Goal: Information Seeking & Learning: Learn about a topic

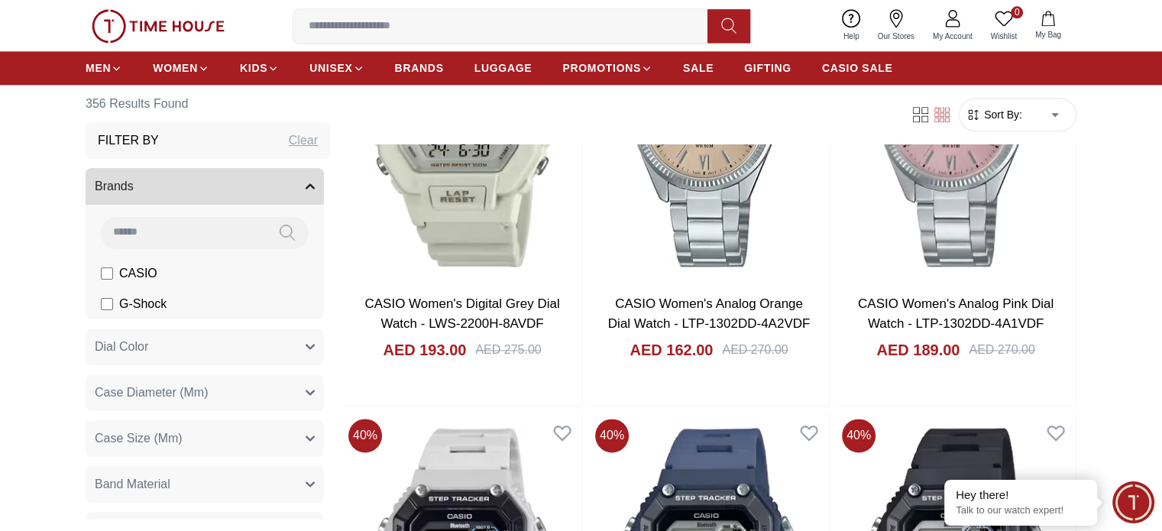
scroll to position [2057, 0]
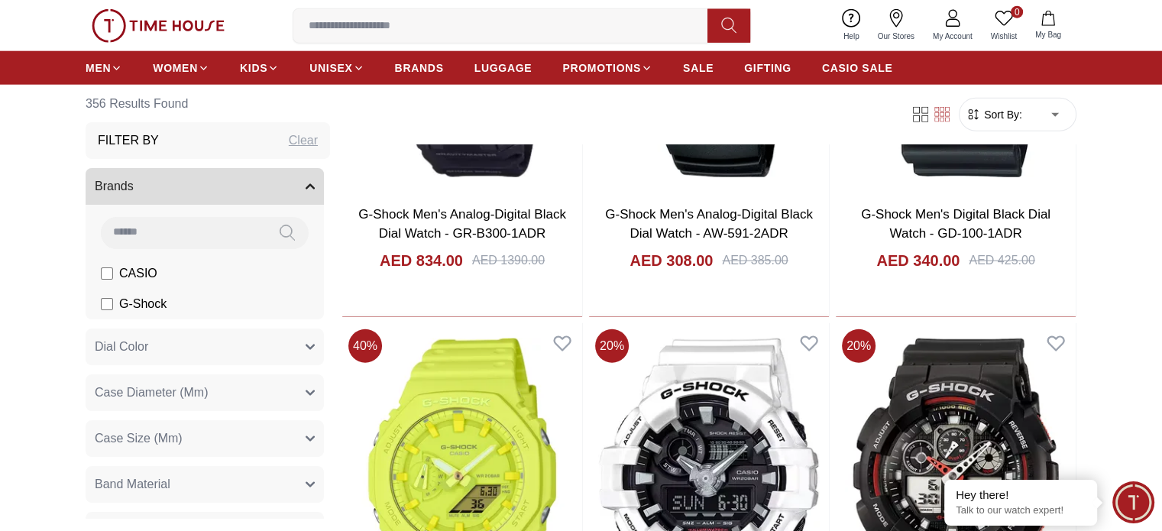
scroll to position [3967, 0]
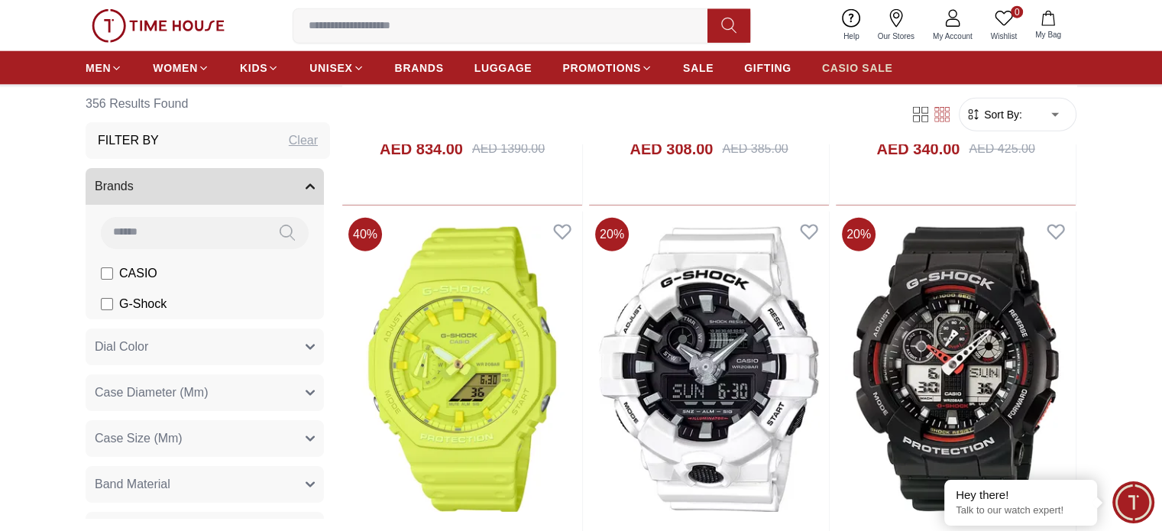
click at [837, 60] on link "CASIO SALE" at bounding box center [857, 67] width 71 height 27
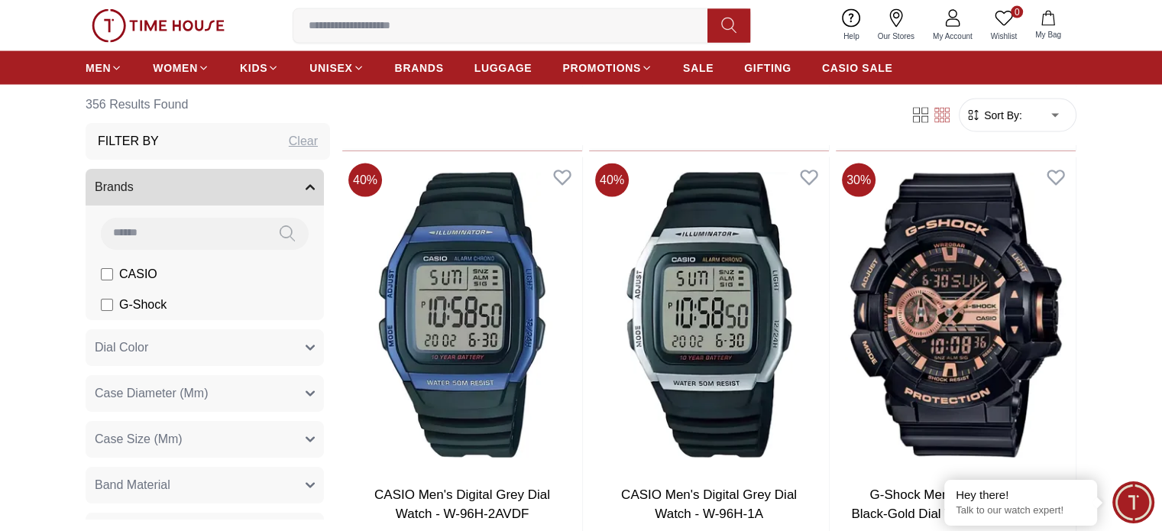
scroll to position [2898, 0]
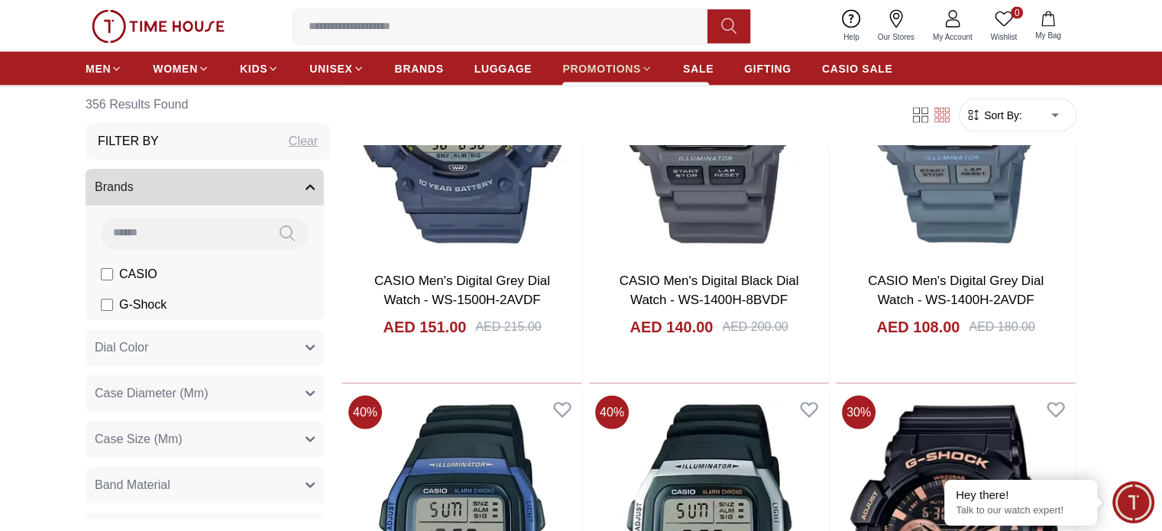
click at [616, 63] on span "PROMOTIONS" at bounding box center [601, 67] width 79 height 15
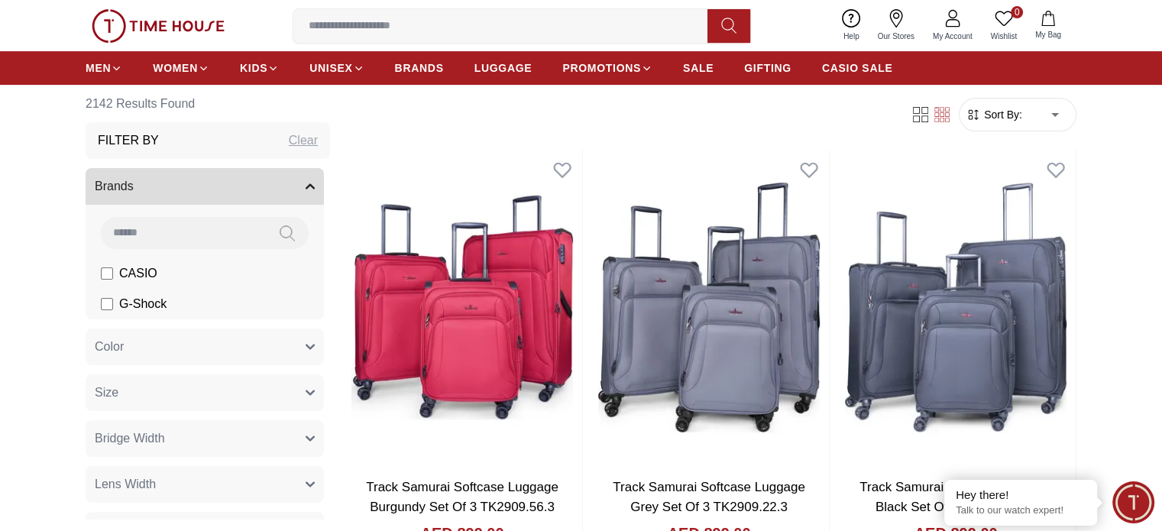
scroll to position [687, 0]
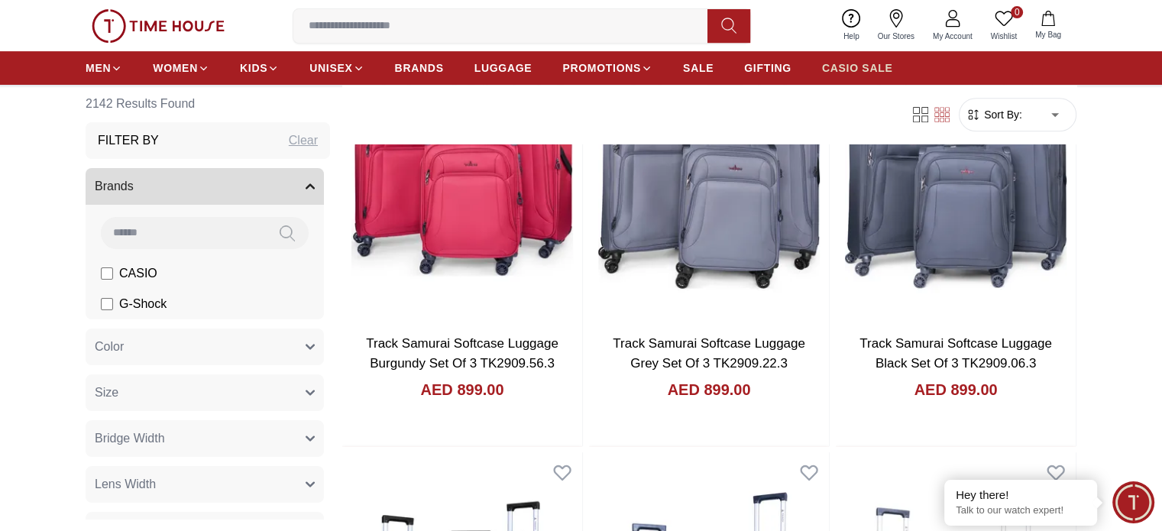
click at [847, 63] on span "CASIO SALE" at bounding box center [857, 67] width 71 height 15
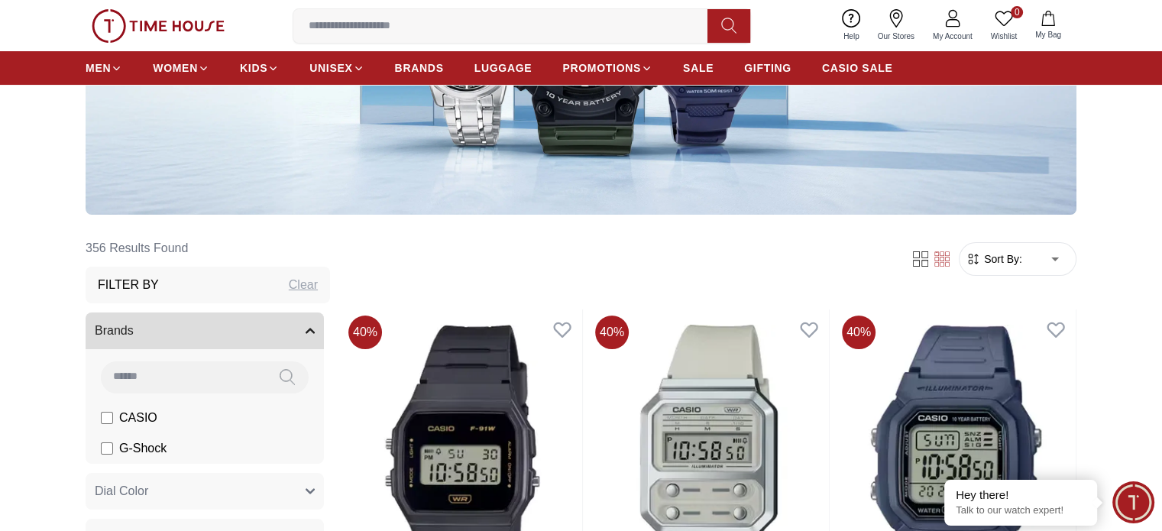
scroll to position [382, 0]
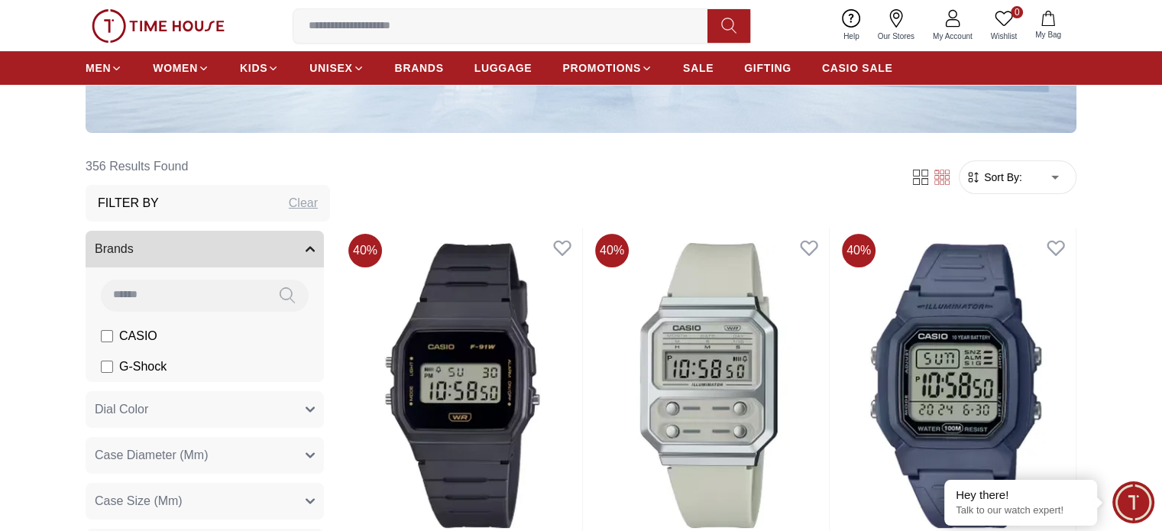
click at [104, 328] on label "CASIO" at bounding box center [129, 336] width 57 height 18
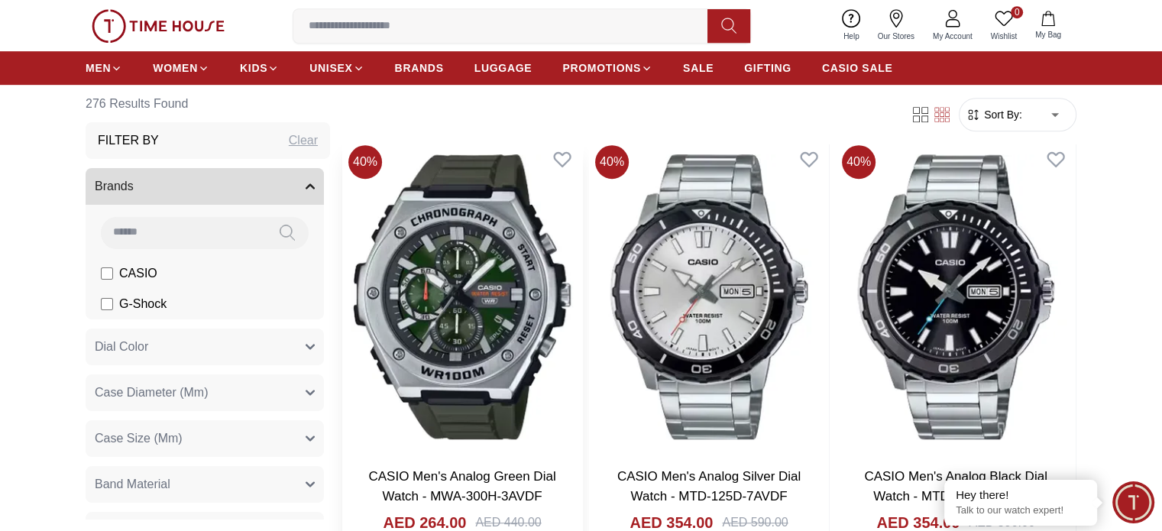
scroll to position [840, 0]
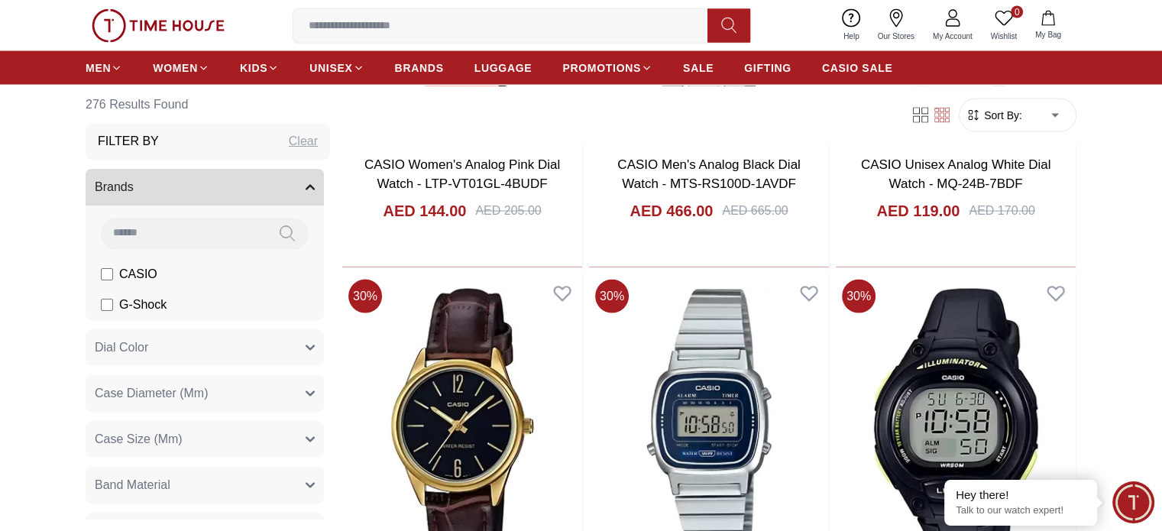
scroll to position [3131, 0]
